Goal: Information Seeking & Learning: Check status

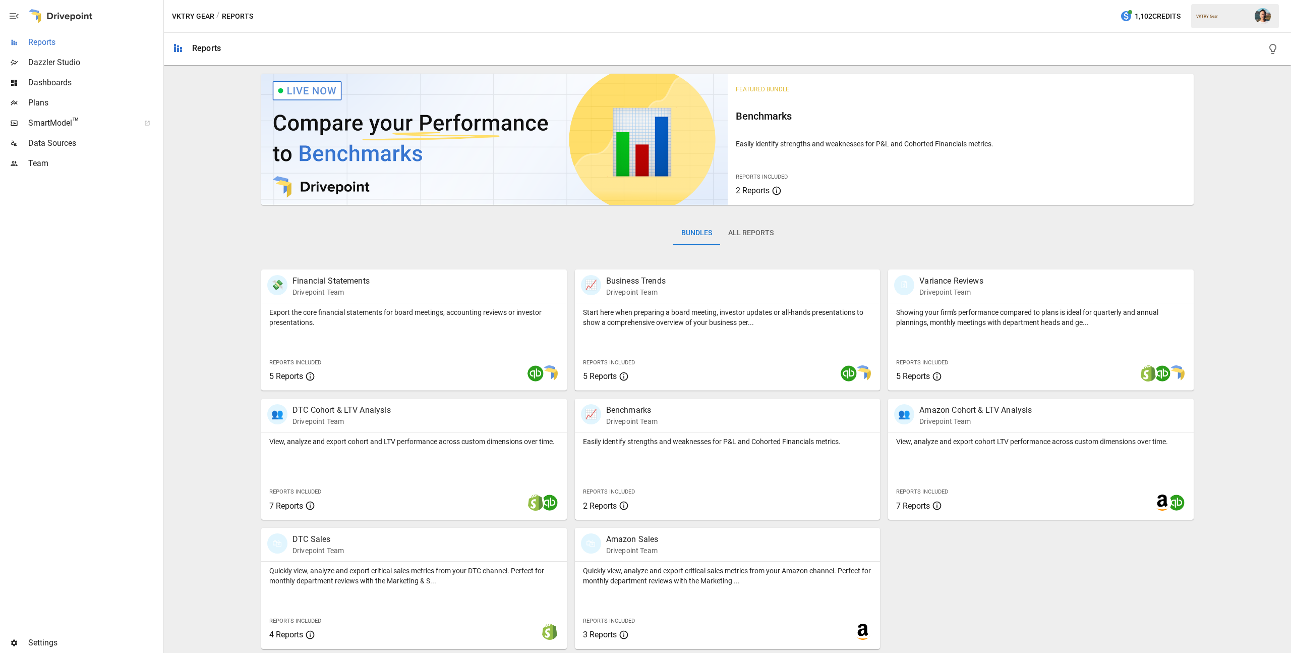
click at [105, 38] on span "Reports" at bounding box center [94, 42] width 133 height 12
click at [421, 444] on p "View, analyze and export cohort and LTV performance across custom dimensions ov…" at bounding box center [413, 441] width 289 height 10
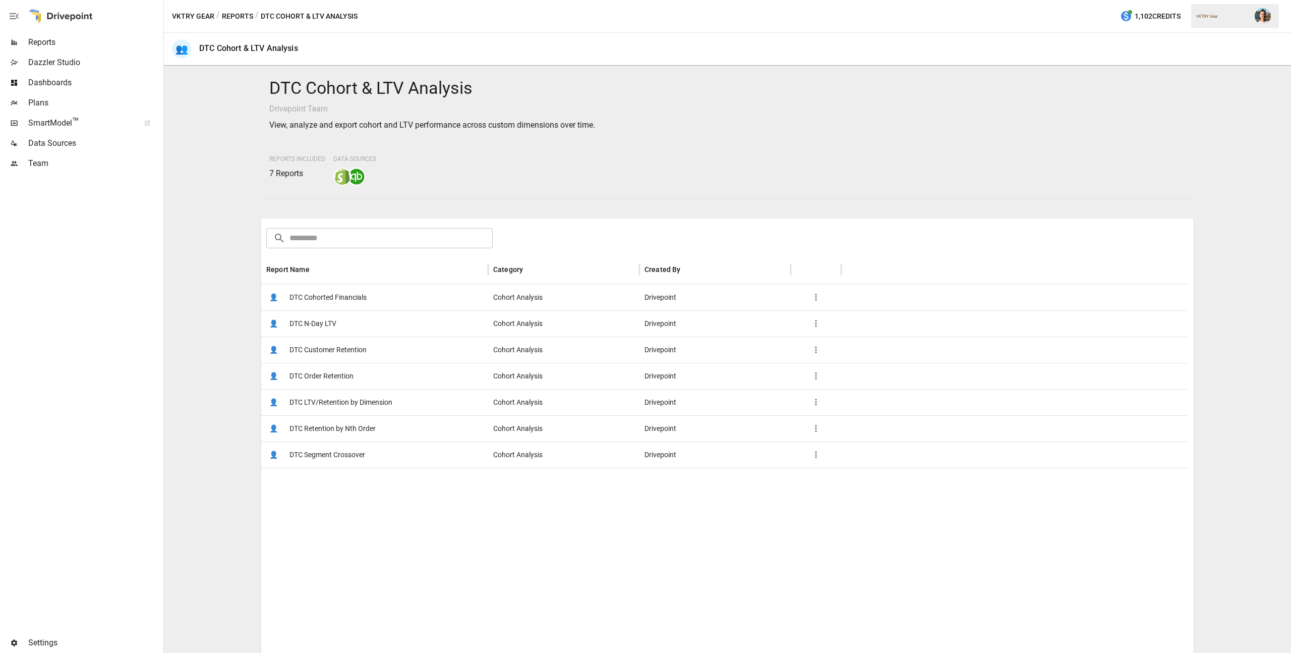
click at [359, 354] on span "DTC Customer Retention" at bounding box center [327, 350] width 77 height 26
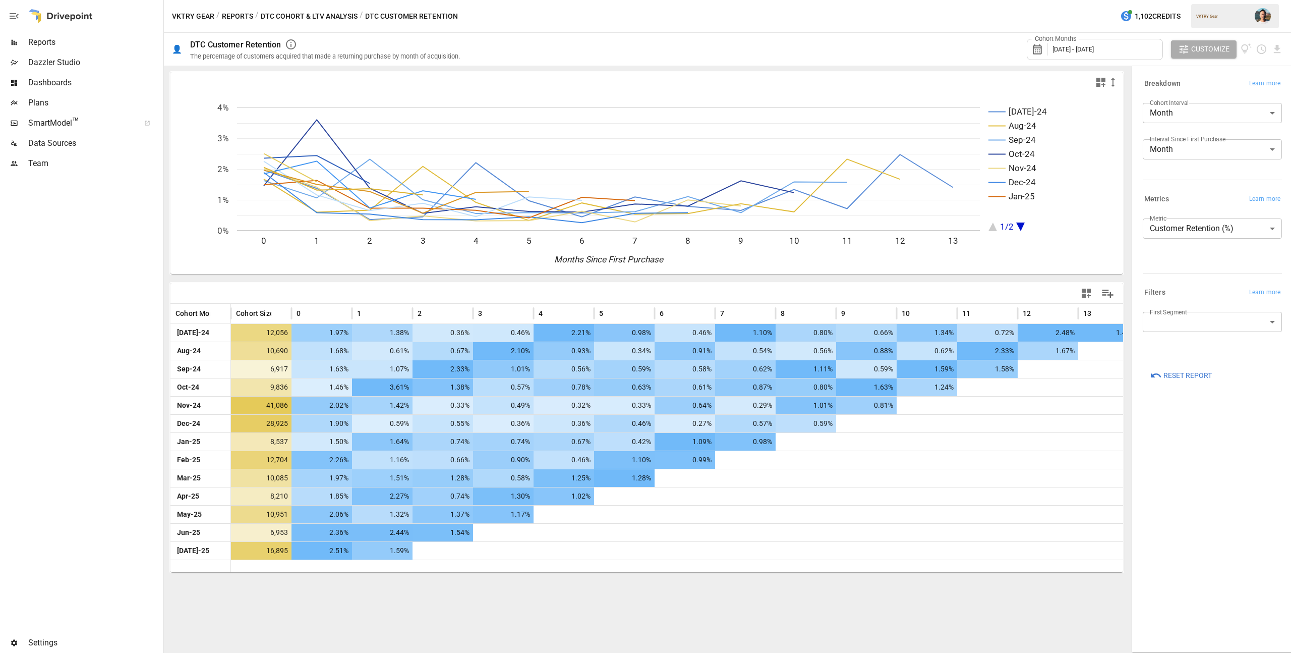
click at [1101, 42] on div "Cohort Months [DATE] - [DATE]" at bounding box center [1095, 49] width 136 height 21
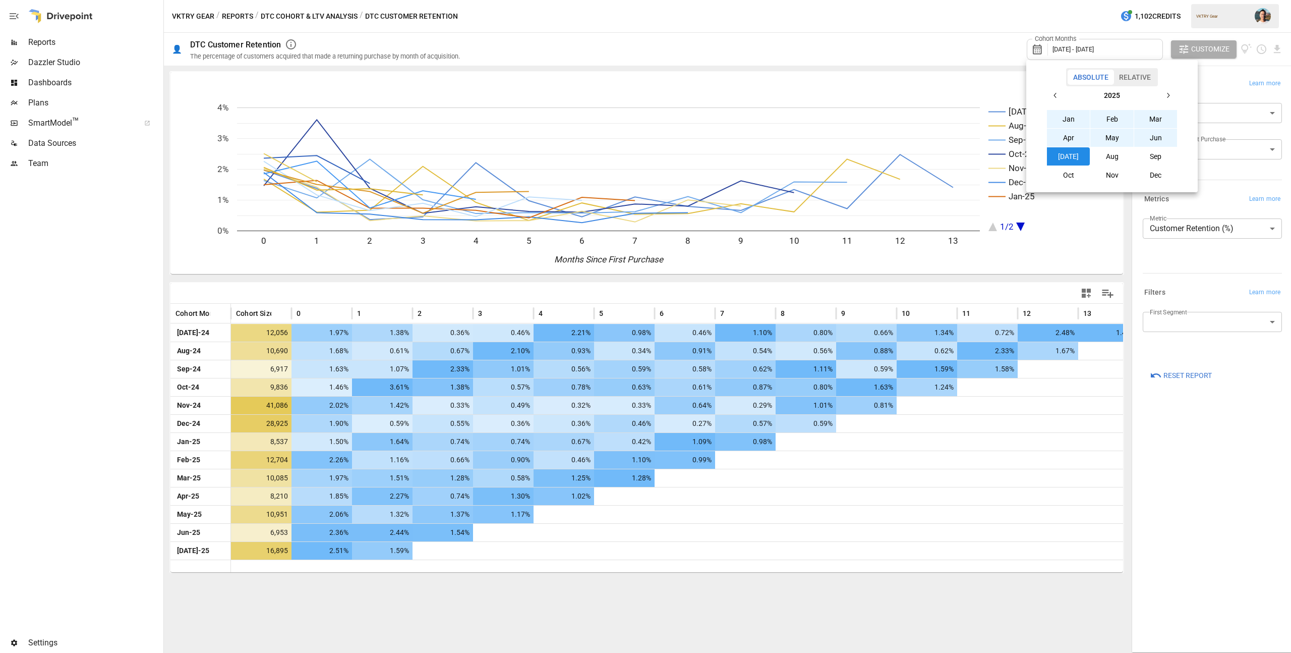
click at [1117, 157] on button "Aug" at bounding box center [1111, 156] width 43 height 18
click at [1051, 94] on button "button" at bounding box center [1055, 95] width 18 height 18
click at [1105, 154] on button "Aug" at bounding box center [1111, 156] width 43 height 18
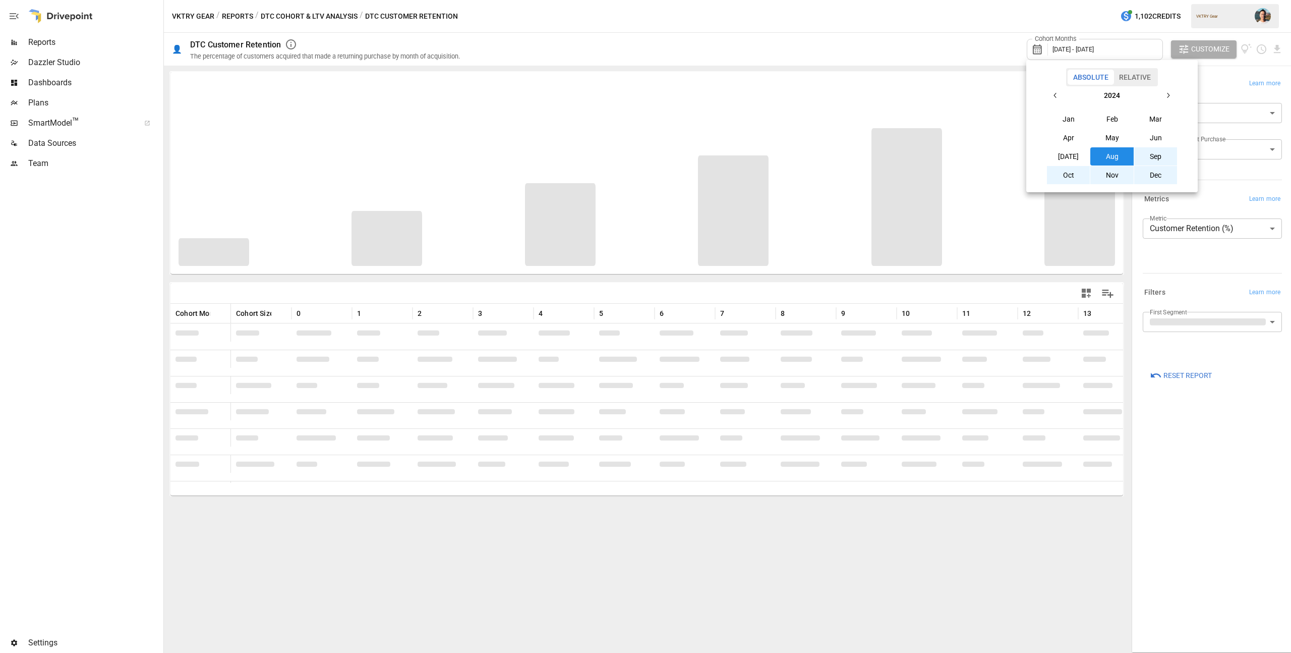
click at [878, 61] on div at bounding box center [645, 326] width 1291 height 653
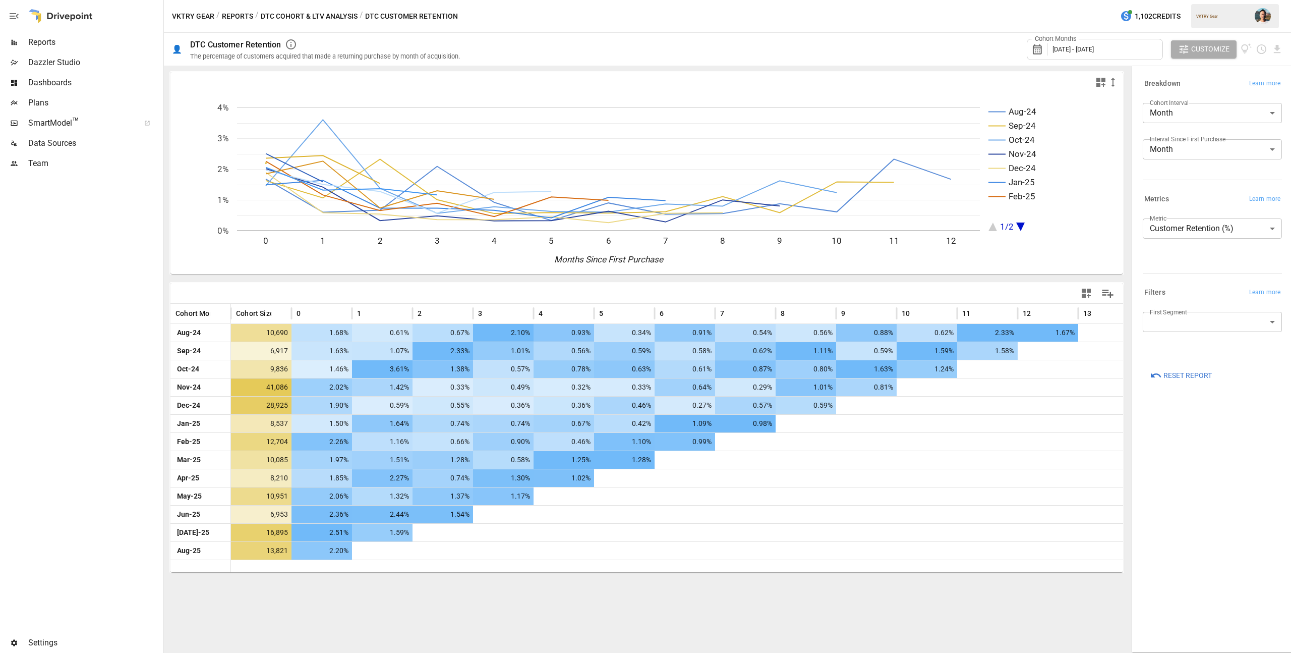
click at [1220, 0] on body "Reports Dazzler Studio Dashboards Plans SmartModel ™ Data Sources Team Settings…" at bounding box center [645, 0] width 1291 height 0
click at [1216, 374] on span "DTC" at bounding box center [1223, 371] width 102 height 12
type input "***"
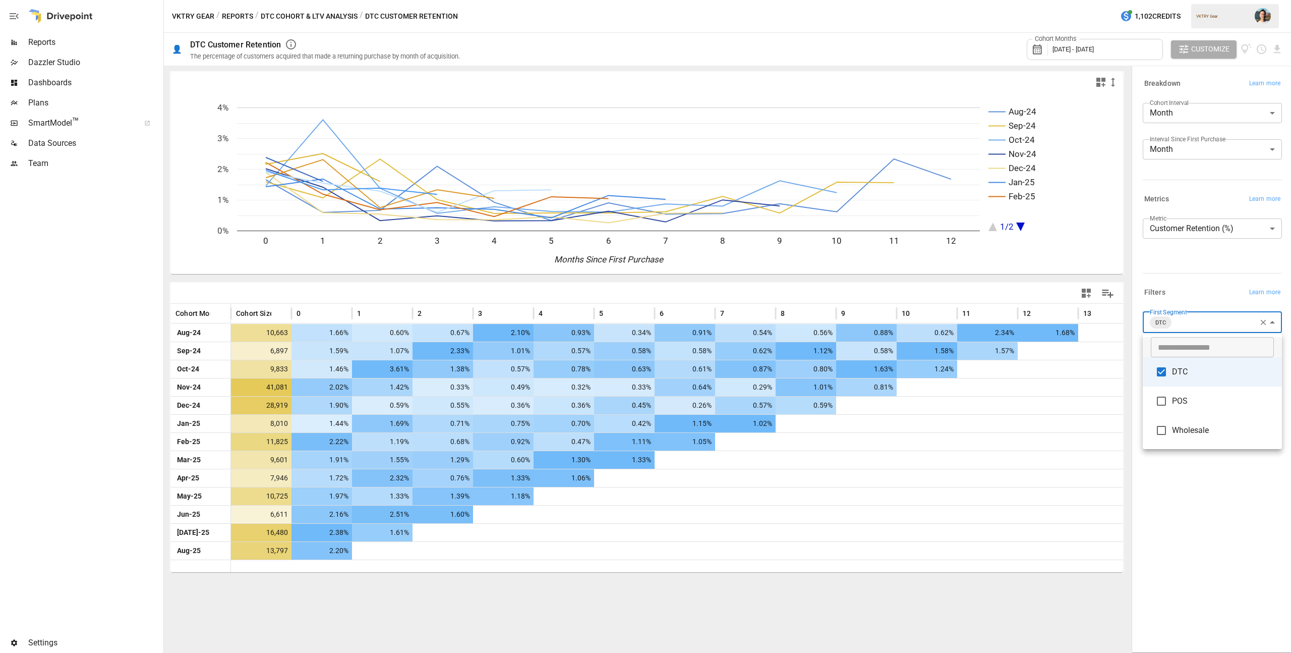
click at [1232, 466] on div at bounding box center [645, 326] width 1291 height 653
click at [1265, 321] on icon "button" at bounding box center [1263, 322] width 9 height 9
click at [1187, 0] on body "Reports Dazzler Studio Dashboards Plans SmartModel ™ Data Sources Team Settings…" at bounding box center [645, 0] width 1291 height 0
click at [1179, 363] on li "DTC" at bounding box center [1212, 370] width 139 height 29
type input "***"
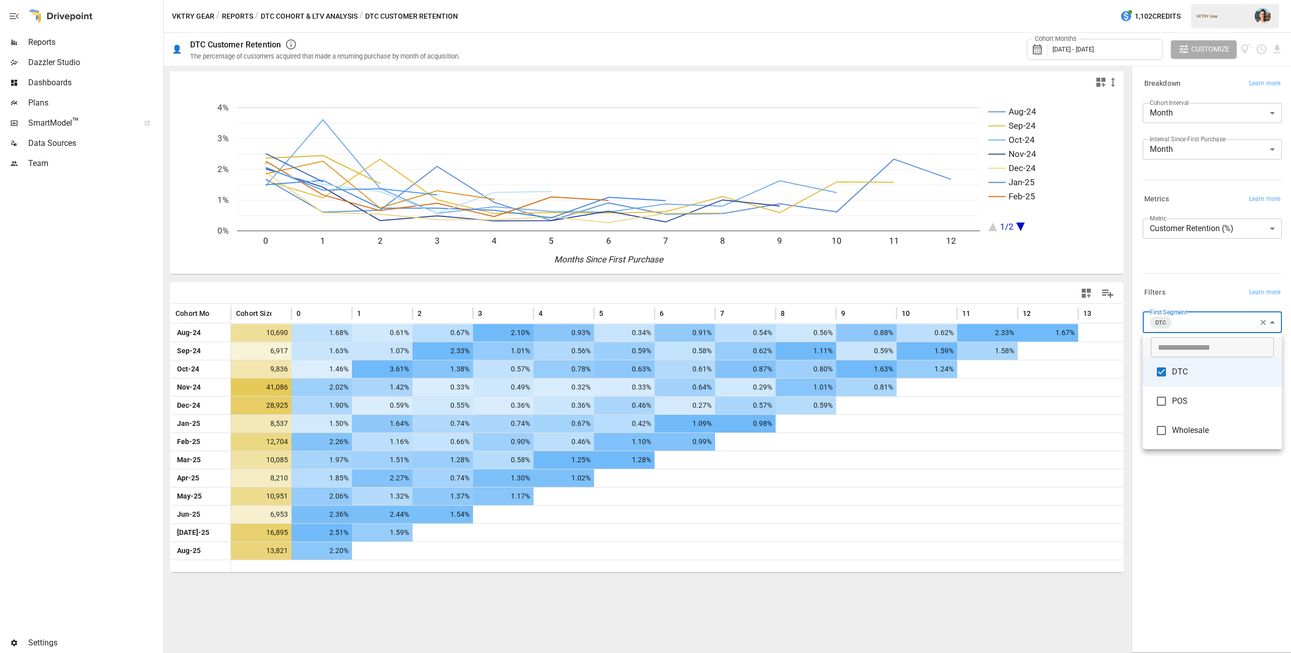
click at [1216, 509] on div at bounding box center [645, 326] width 1291 height 653
